Goal: Task Accomplishment & Management: Manage account settings

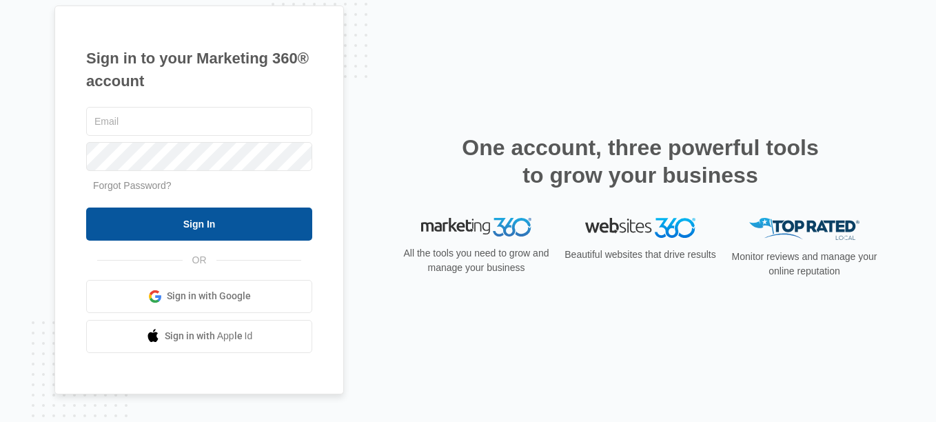
type input "Sam@Indyhoosierwindows.com"
click at [218, 216] on input "Sign In" at bounding box center [199, 223] width 226 height 33
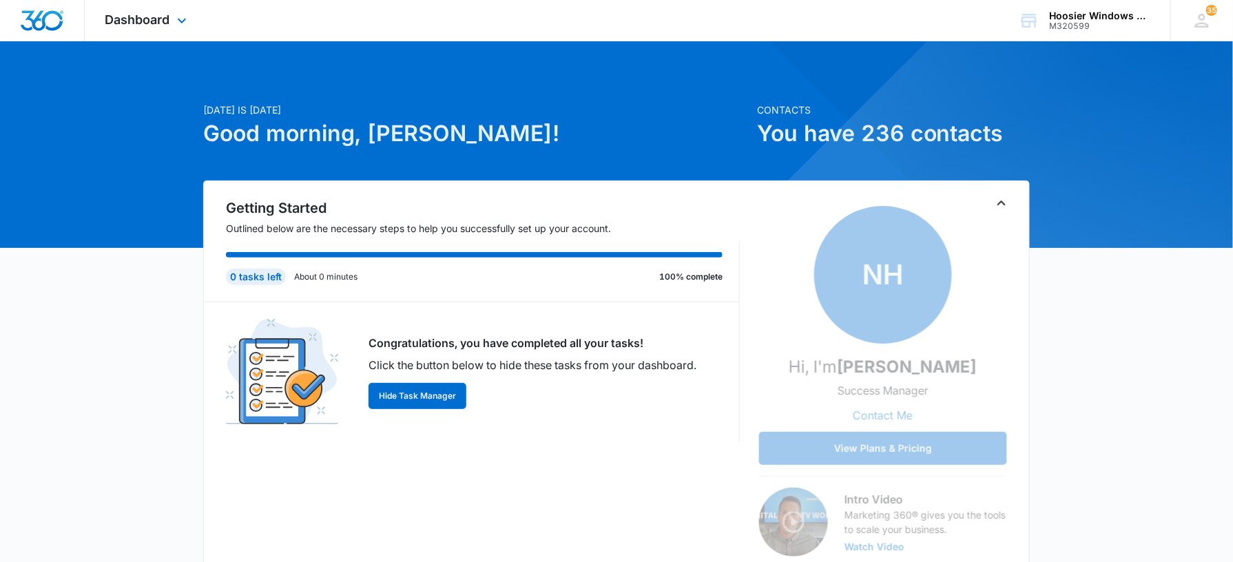
click at [172, 10] on div "Dashboard Apps Reputation Websites Forms CRM Email Social POS Content Ads Intel…" at bounding box center [148, 20] width 126 height 41
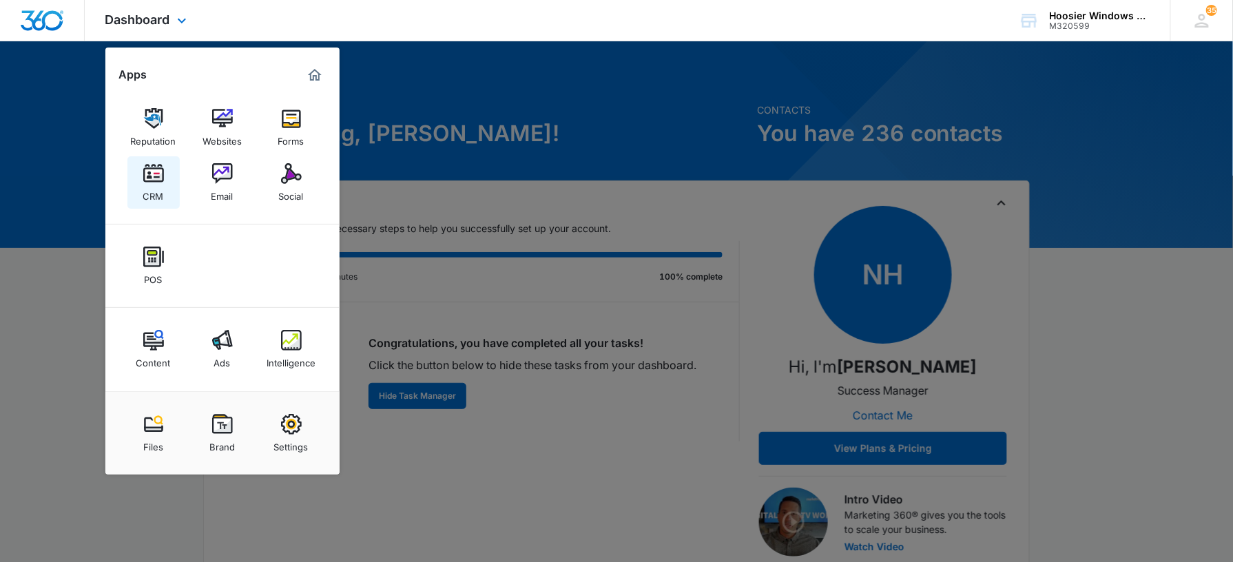
click at [164, 193] on link "CRM" at bounding box center [153, 182] width 52 height 52
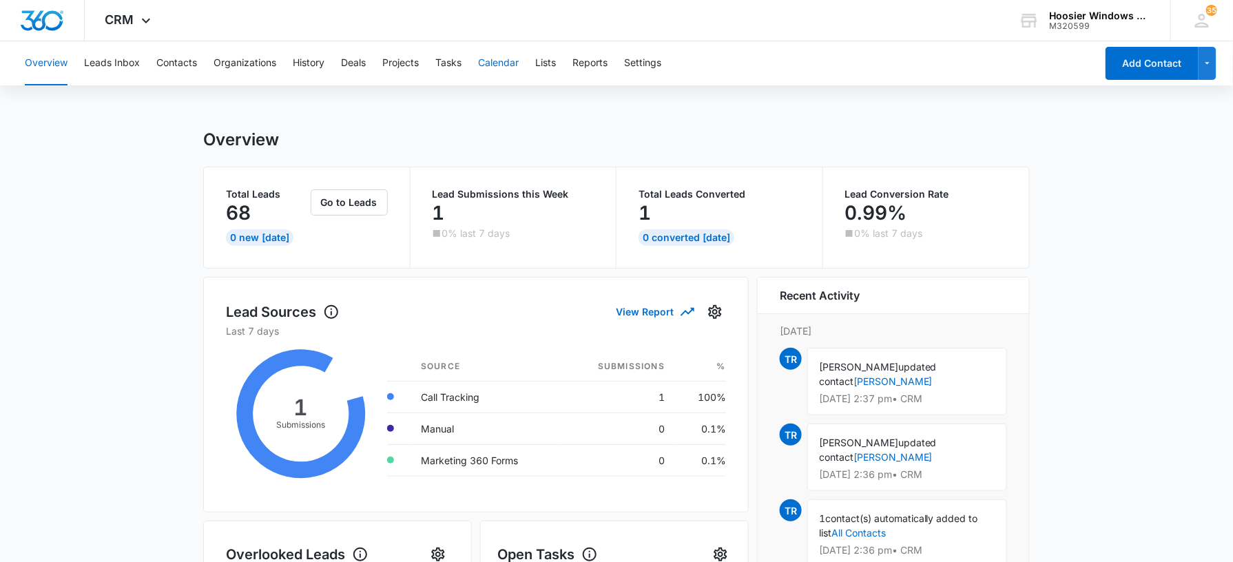
click at [514, 58] on button "Calendar" at bounding box center [498, 63] width 41 height 44
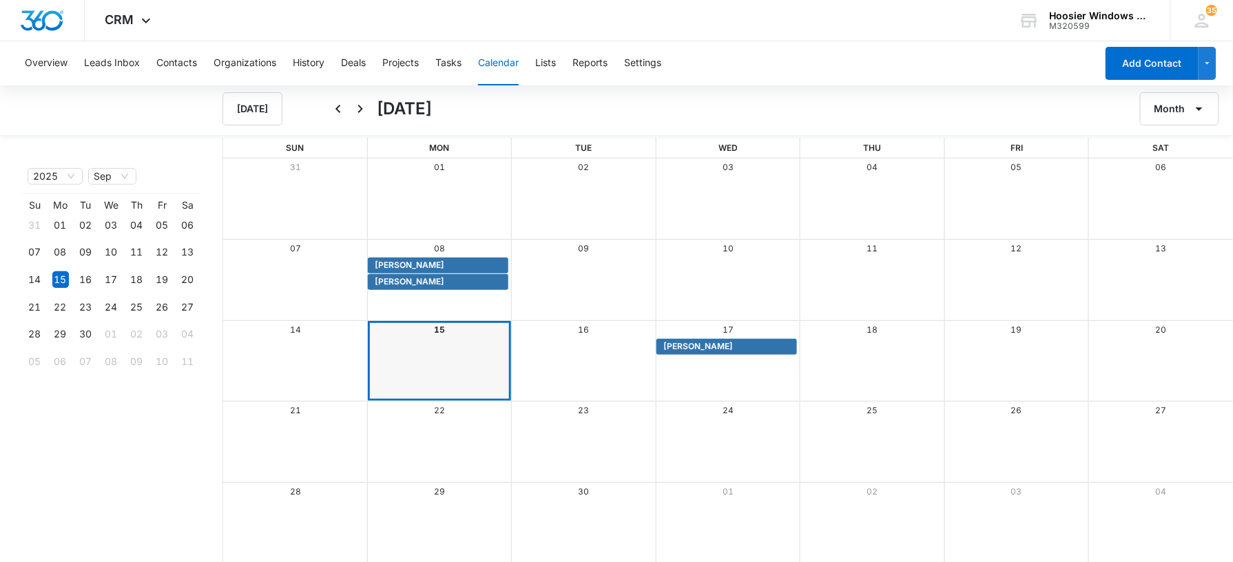
click at [580, 358] on div "Month View" at bounding box center [583, 361] width 145 height 81
click at [704, 351] on span "[PERSON_NAME]" at bounding box center [699, 346] width 70 height 12
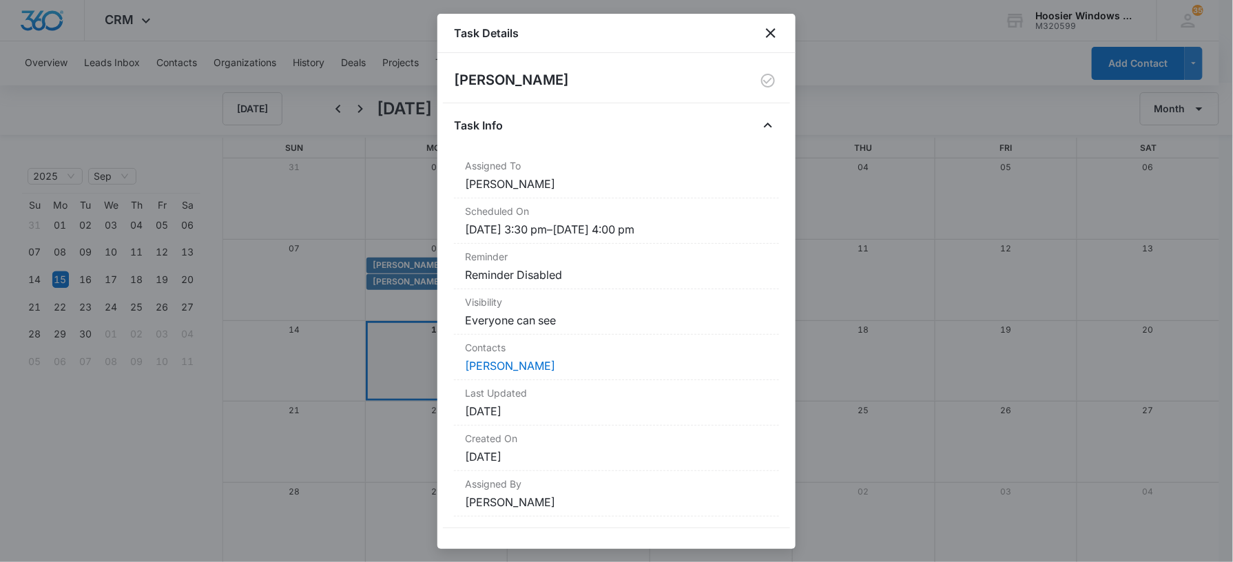
click at [773, 53] on div "[PERSON_NAME] Task Info Assigned To [PERSON_NAME] Scheduled On [DATE] 3:30 pm –…" at bounding box center [617, 301] width 358 height 496
click at [772, 48] on div "Task Details" at bounding box center [617, 33] width 358 height 39
click at [772, 47] on div "Task Details" at bounding box center [617, 33] width 358 height 39
drag, startPoint x: 772, startPoint y: 47, endPoint x: 772, endPoint y: 19, distance: 27.6
click at [772, 19] on div "Task Details" at bounding box center [617, 33] width 358 height 39
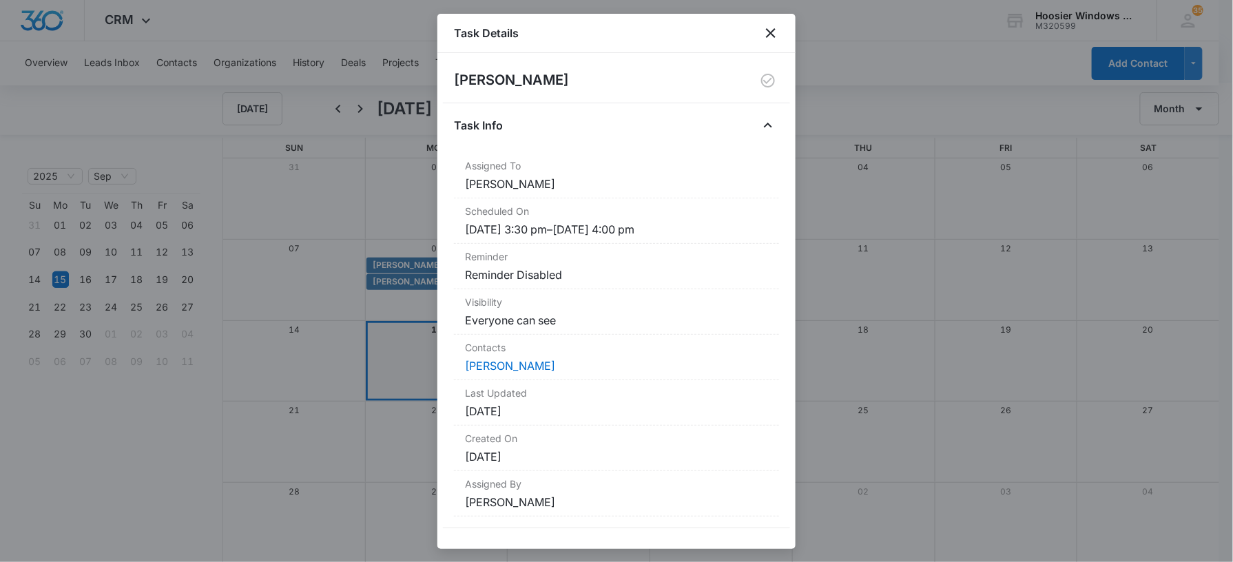
click at [773, 22] on div "Task Details" at bounding box center [617, 33] width 358 height 39
click at [775, 28] on icon "close" at bounding box center [771, 33] width 17 height 17
